Goal: Transaction & Acquisition: Purchase product/service

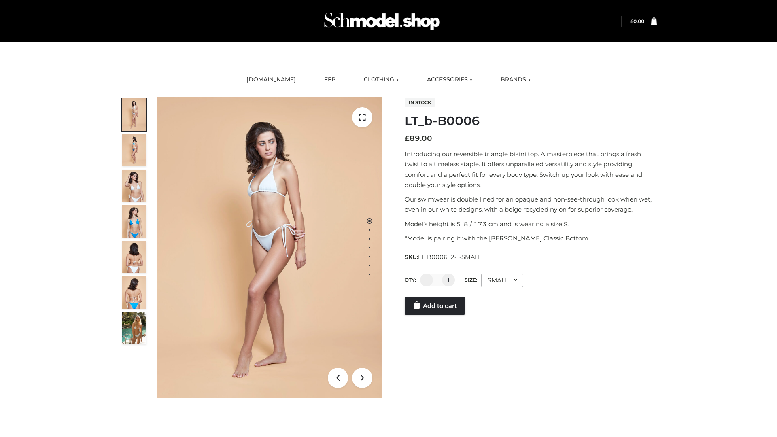
click at [435, 306] on link "Add to cart" at bounding box center [434, 306] width 60 height 18
